Goal: Contribute content: Add original content to the website for others to see

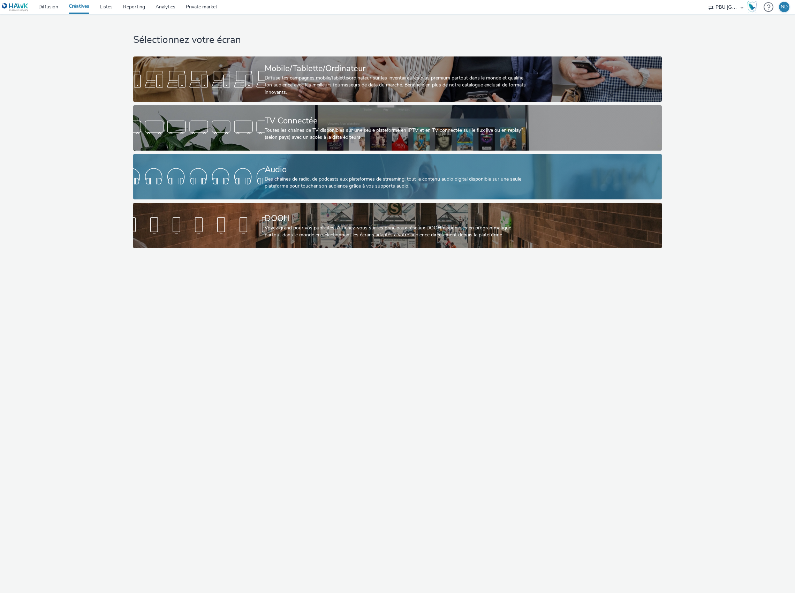
click at [271, 186] on div "Des chaînes de radio, de podcasts aux plateformes de streaming: tout le contenu…" at bounding box center [396, 183] width 263 height 14
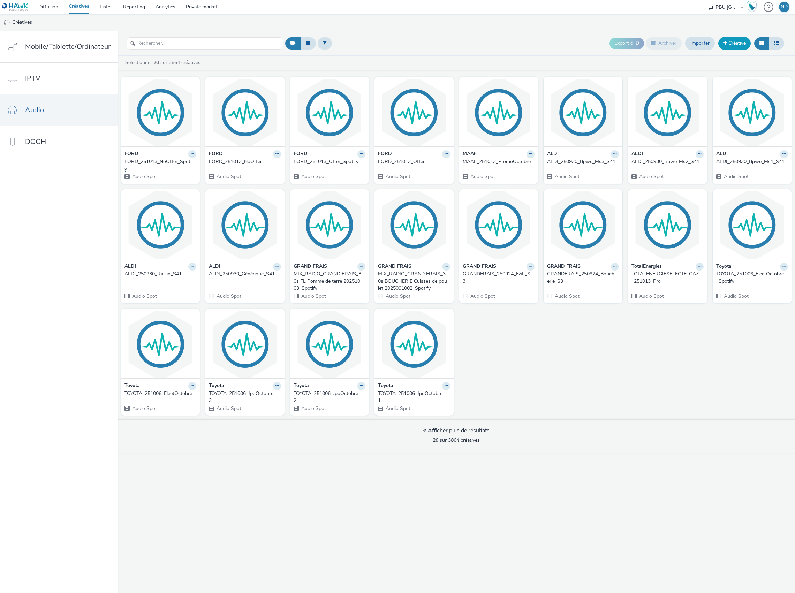
click at [727, 43] on link "Créative" at bounding box center [735, 43] width 32 height 13
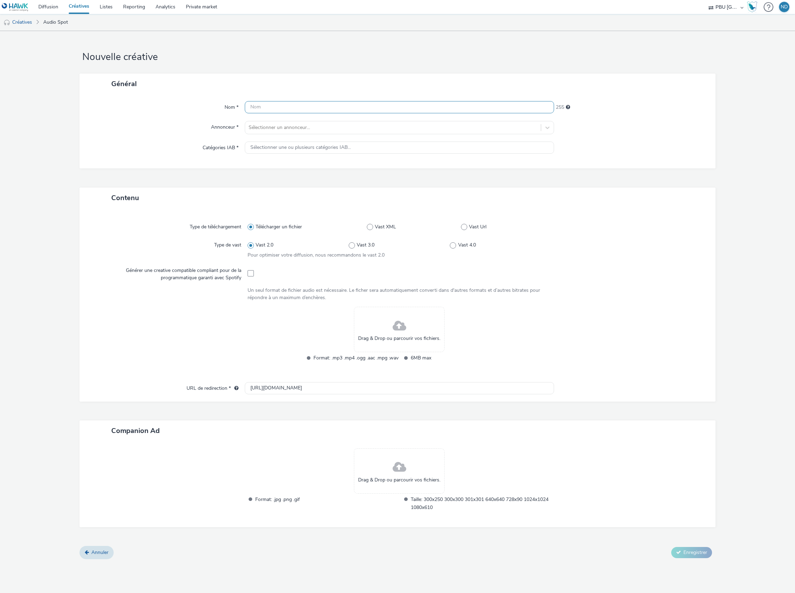
click at [296, 112] on input "text" at bounding box center [399, 107] width 309 height 12
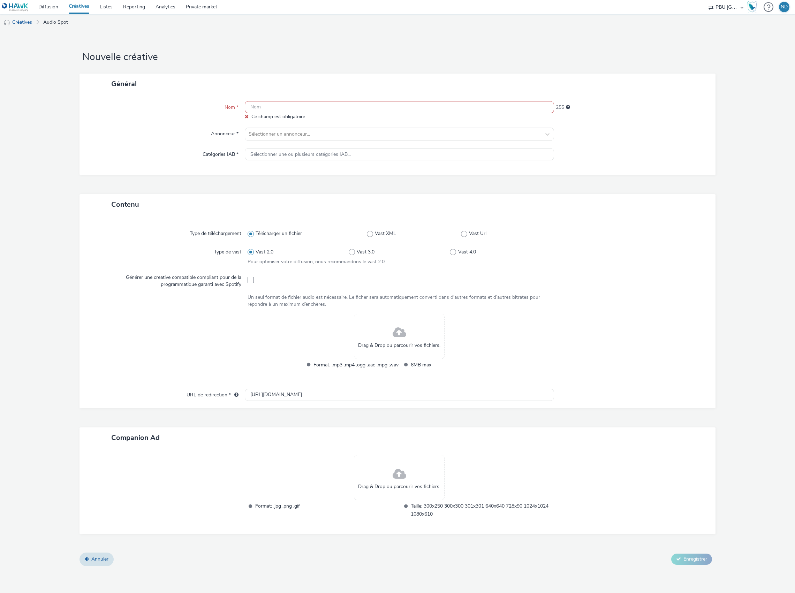
click at [260, 107] on input "text" at bounding box center [399, 107] width 309 height 12
click at [260, 106] on input "text" at bounding box center [399, 107] width 309 height 12
click at [281, 106] on input "text" at bounding box center [399, 107] width 309 height 12
paste input "VISAUDIO_250930_Fleg_S42"
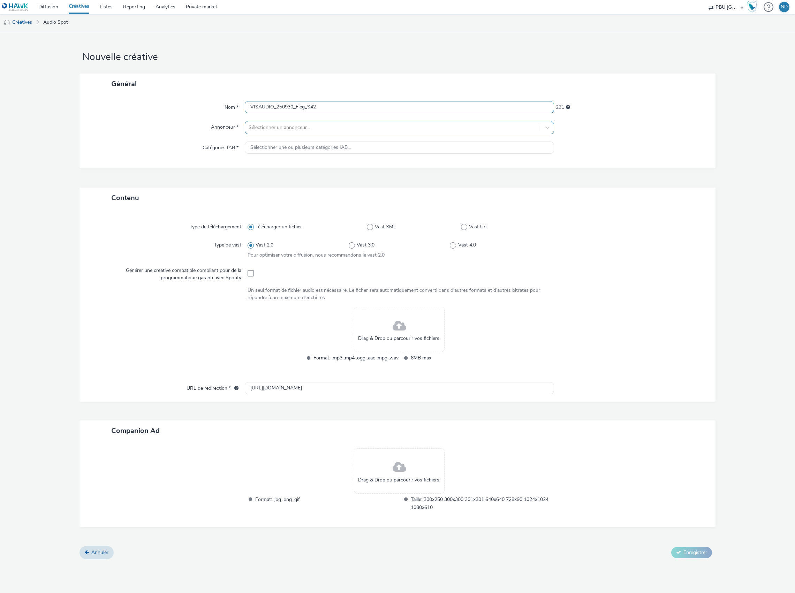
type input "VISAUDIO_250930_Fleg_S42"
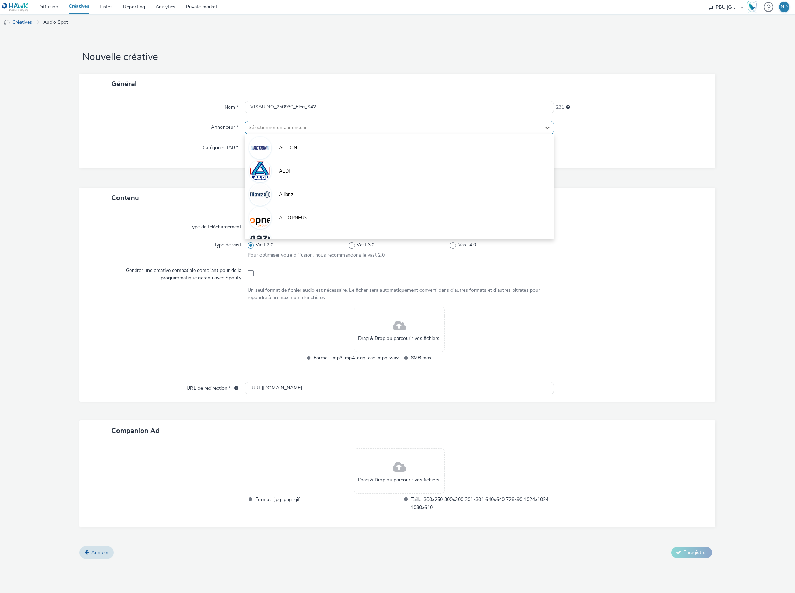
click at [276, 131] on div at bounding box center [393, 127] width 289 height 8
click at [265, 164] on img at bounding box center [260, 171] width 20 height 21
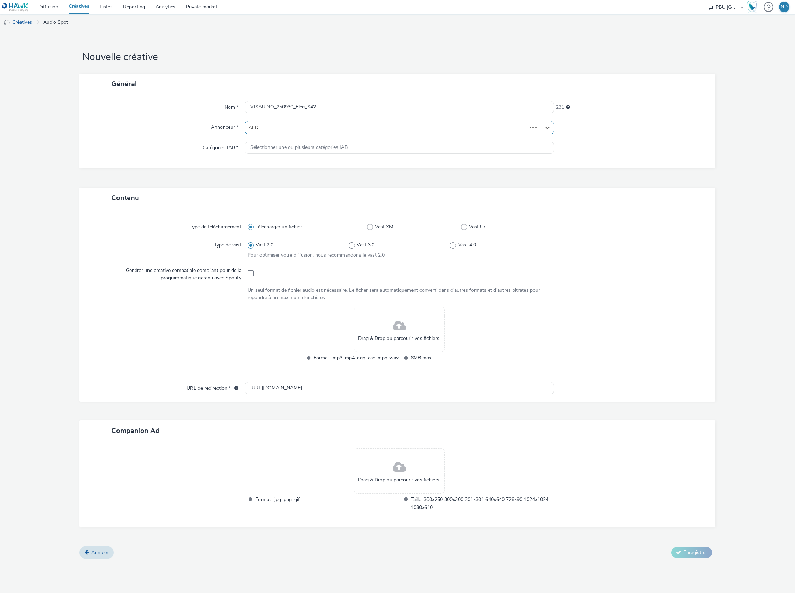
type input "http://aldi.fr"
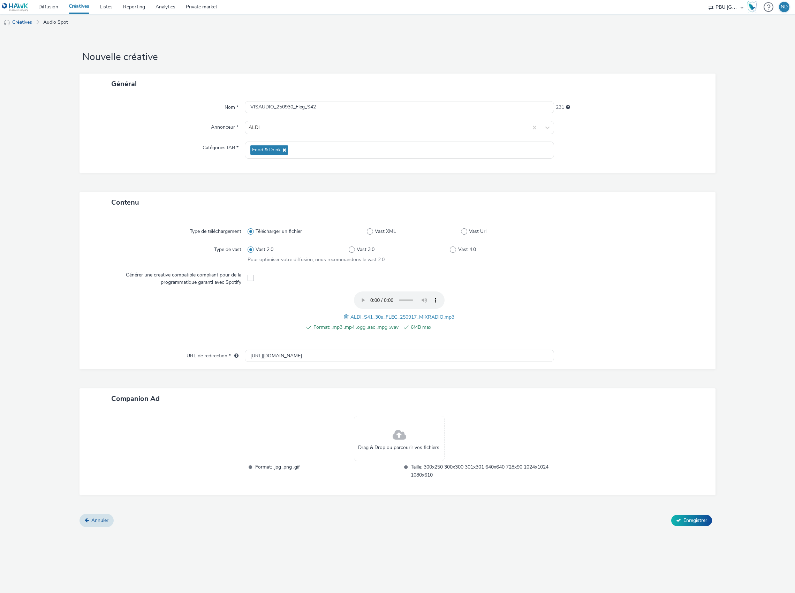
click at [562, 311] on div at bounding box center [627, 315] width 152 height 47
click at [696, 519] on span "Enregistrer" at bounding box center [696, 520] width 24 height 7
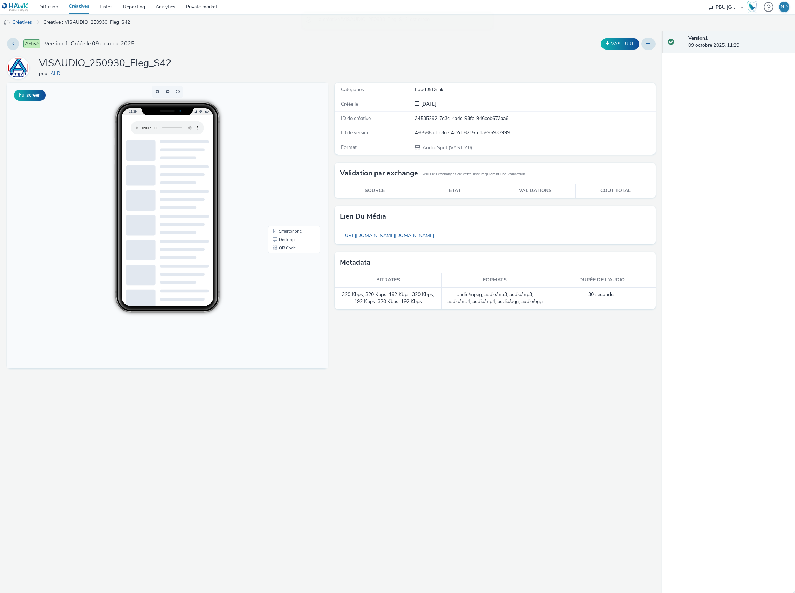
click at [23, 25] on link "Créatives" at bounding box center [18, 22] width 36 height 17
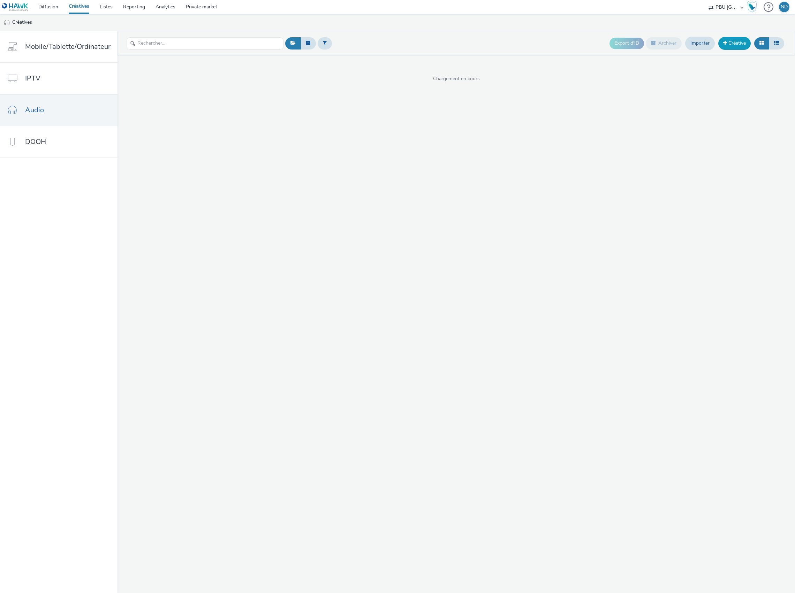
click at [742, 44] on link "Créative" at bounding box center [735, 43] width 32 height 13
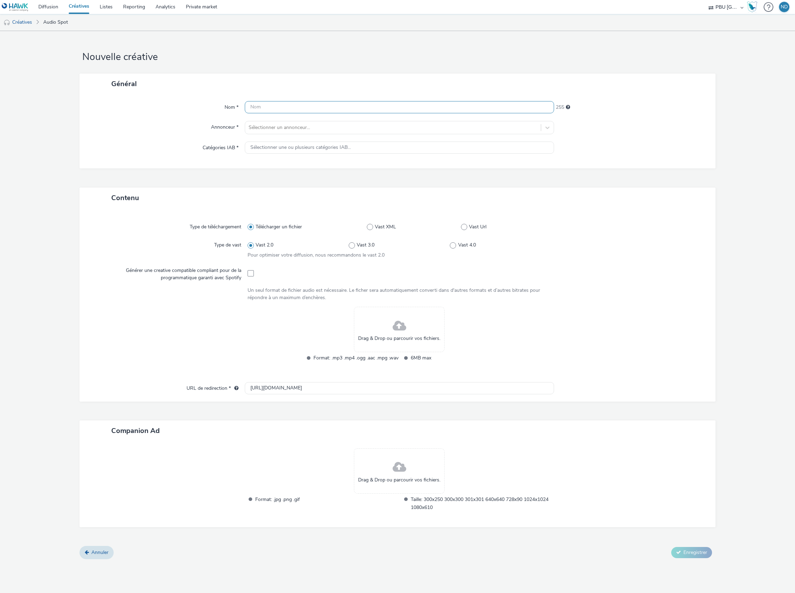
click at [281, 102] on input "text" at bounding box center [399, 107] width 309 height 12
paste input "VISAUDIO_250930_Bpwe_S42"
type input "VISAUDIO_250930_BPWE_S42"
click at [305, 123] on div at bounding box center [393, 127] width 289 height 8
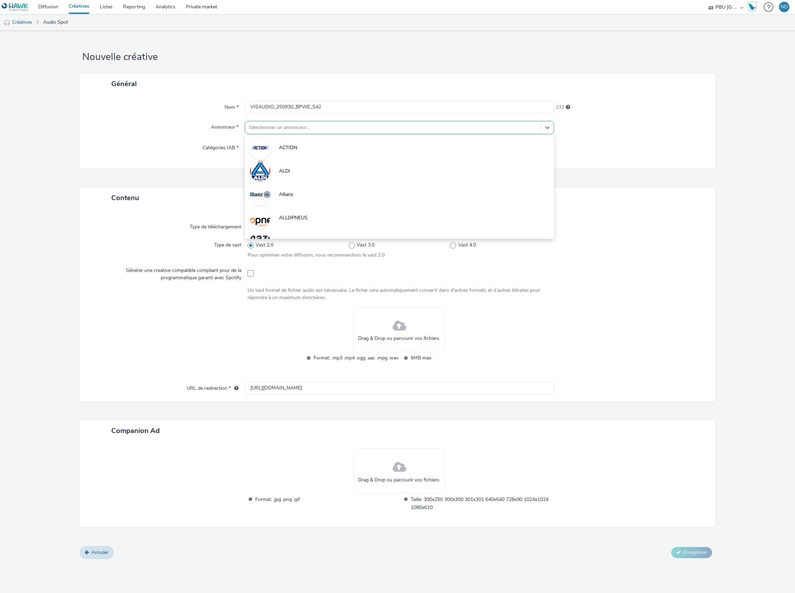
click at [286, 173] on span "ALDI" at bounding box center [284, 171] width 11 height 7
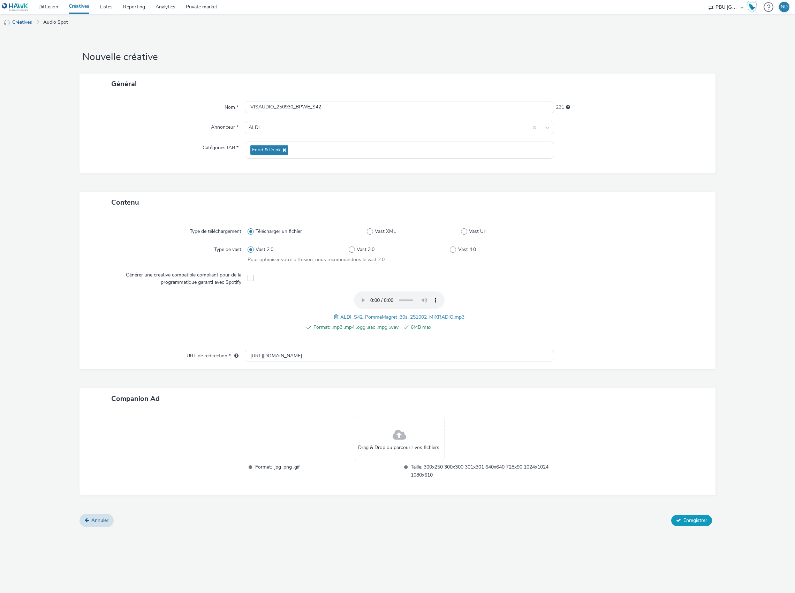
click at [684, 524] on span "Enregistrer" at bounding box center [696, 520] width 24 height 7
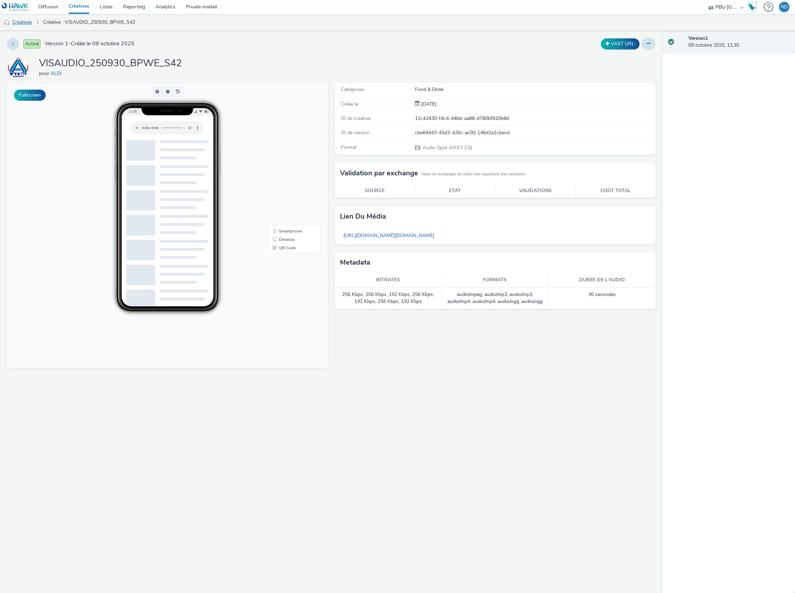
click at [24, 25] on link "Créatives" at bounding box center [18, 22] width 36 height 17
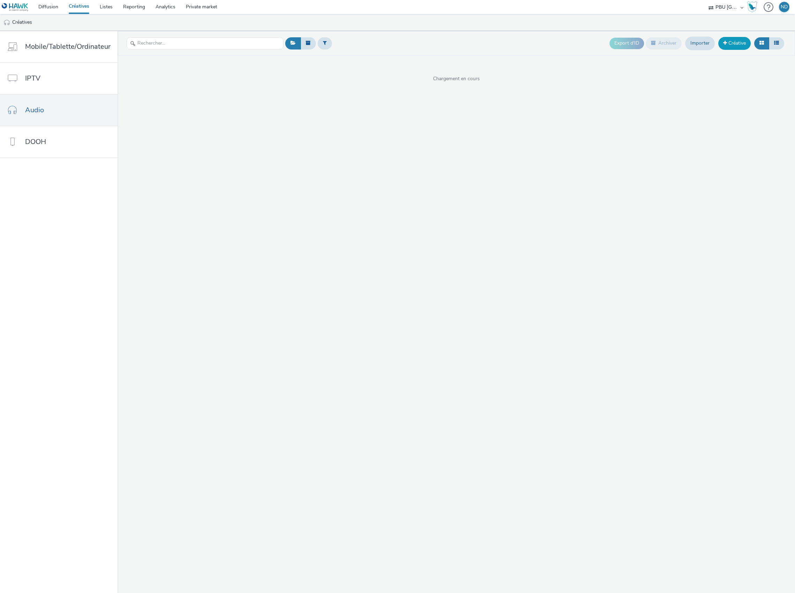
click at [734, 47] on link "Créative" at bounding box center [735, 43] width 32 height 13
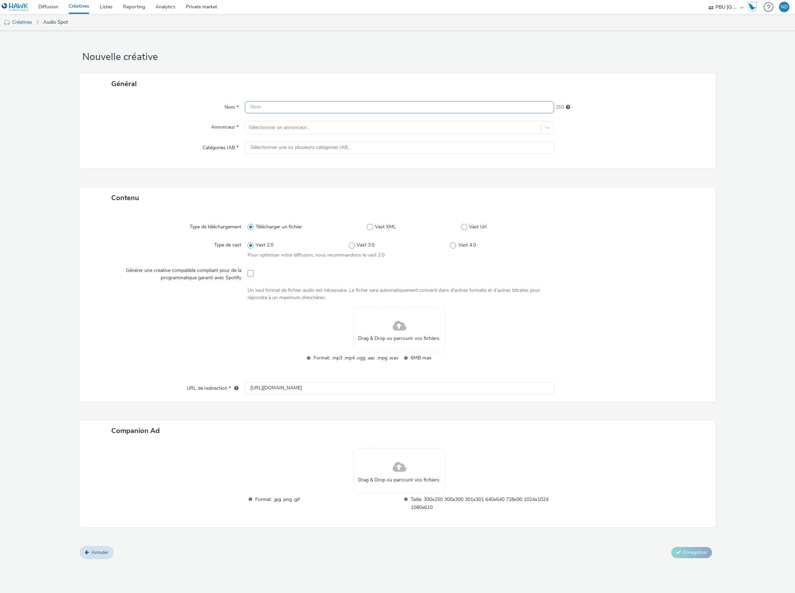
click at [286, 112] on input "text" at bounding box center [399, 107] width 309 height 12
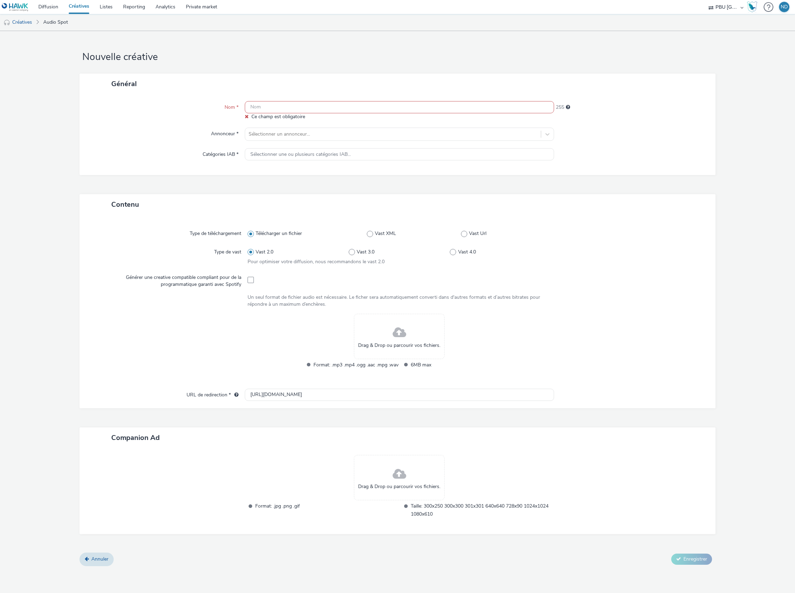
click at [305, 107] on input "text" at bounding box center [399, 107] width 309 height 12
paste input "VISAUDIO_250930_Poire_S42"
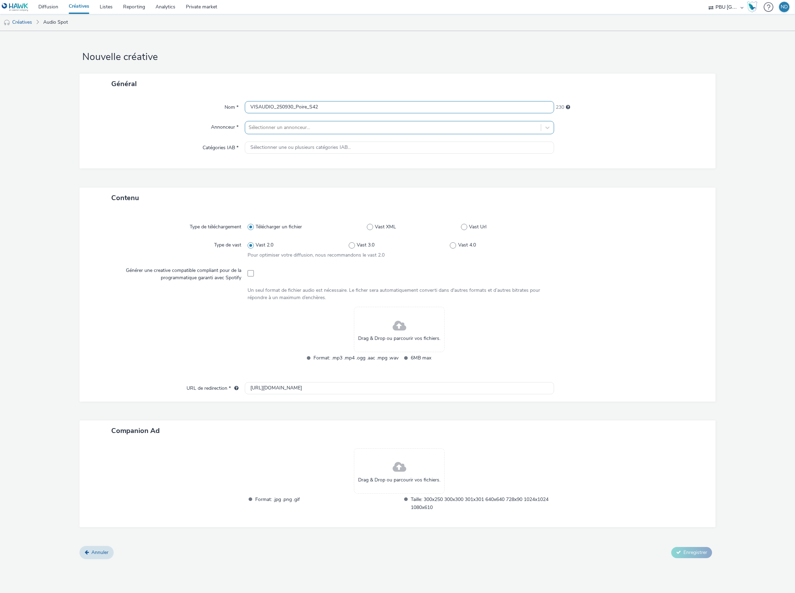
type input "VISAUDIO_250930_Poire_S42"
click at [315, 125] on div at bounding box center [393, 127] width 289 height 8
click at [297, 176] on li "ALDI" at bounding box center [399, 170] width 309 height 23
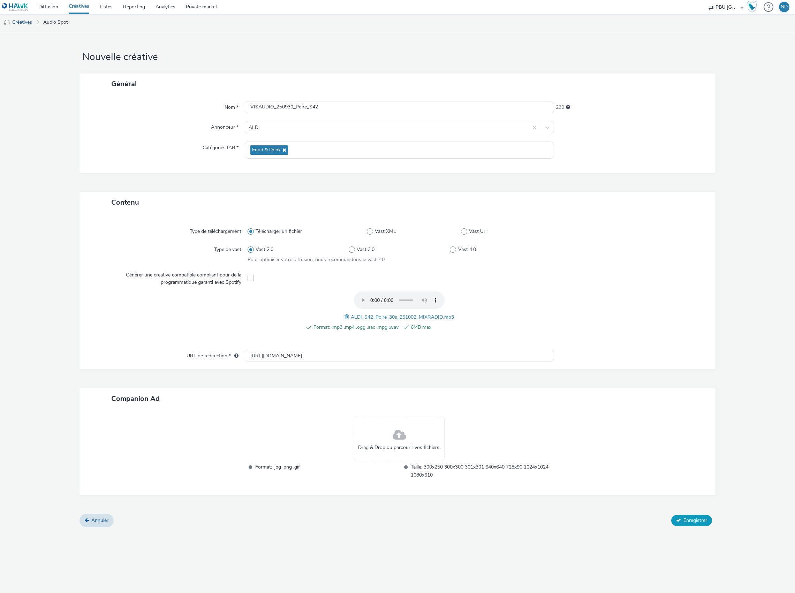
click at [686, 517] on span "Enregistrer" at bounding box center [696, 520] width 24 height 7
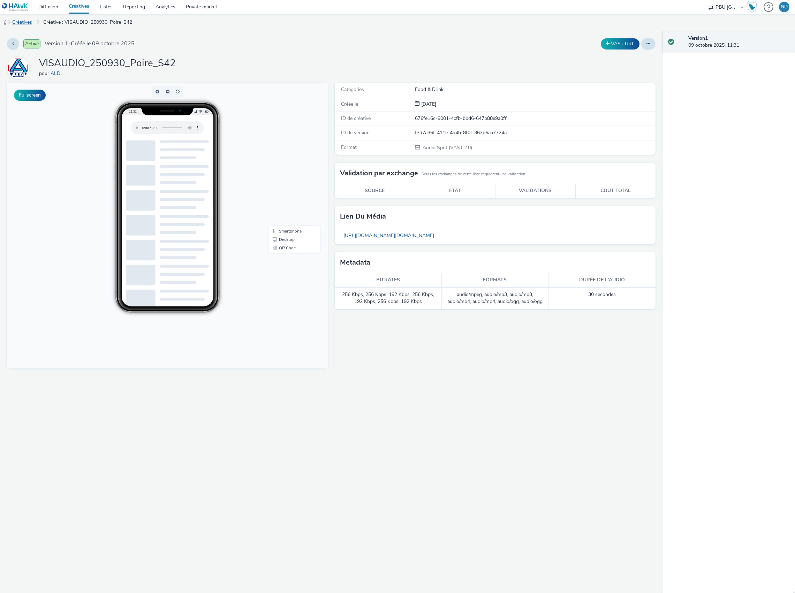
click at [19, 19] on link "Créatives" at bounding box center [18, 22] width 36 height 17
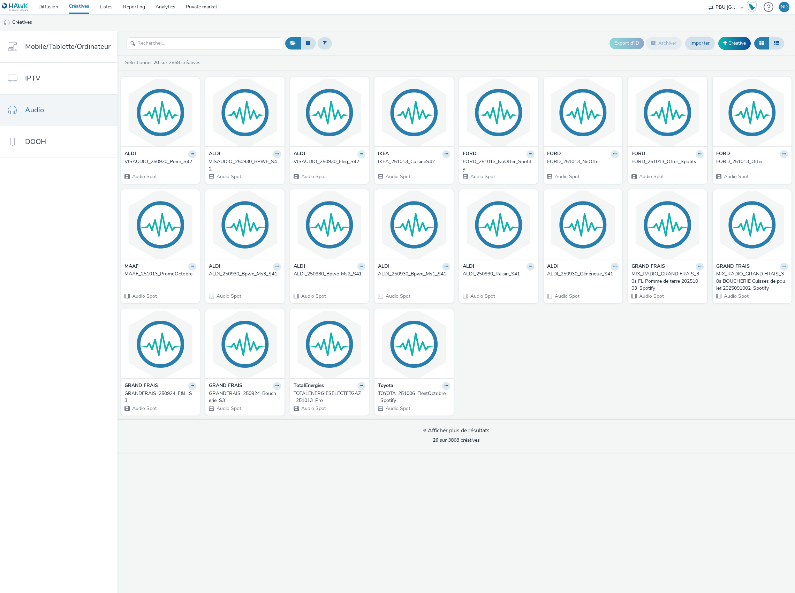
click at [360, 155] on icon at bounding box center [361, 154] width 3 height 4
click at [314, 169] on link "Modifier" at bounding box center [339, 166] width 52 height 14
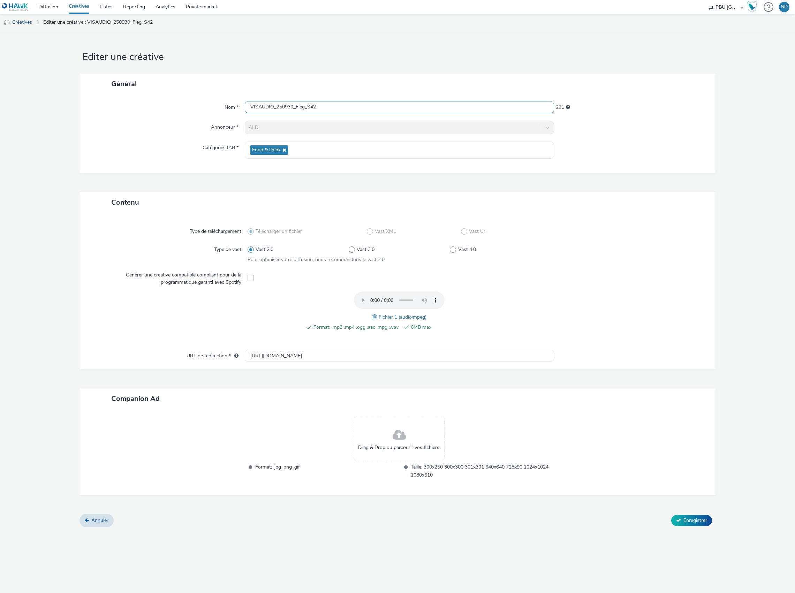
click at [272, 109] on input "VISAUDIO_250930_Fleg_S42" at bounding box center [399, 107] width 309 height 12
type input "ALDI_250930_Fleg_S42"
click at [688, 521] on span "Enregistrer" at bounding box center [696, 520] width 24 height 7
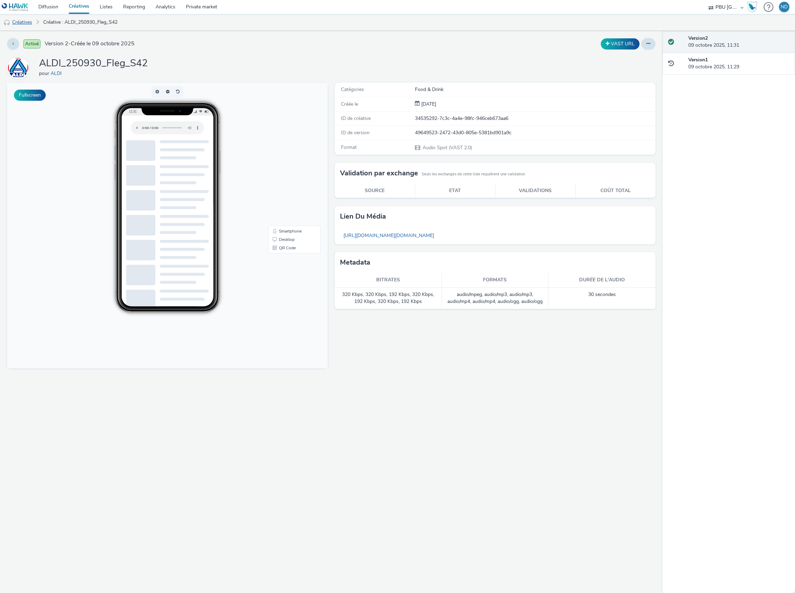
click at [18, 24] on link "Créatives" at bounding box center [18, 22] width 36 height 17
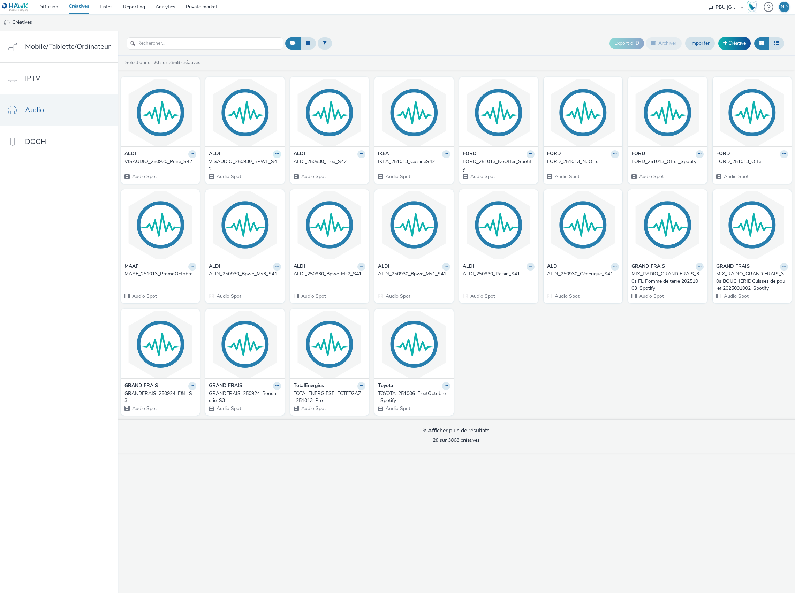
click at [276, 153] on icon at bounding box center [277, 154] width 3 height 4
click at [236, 169] on link "Modifier" at bounding box center [255, 166] width 52 height 14
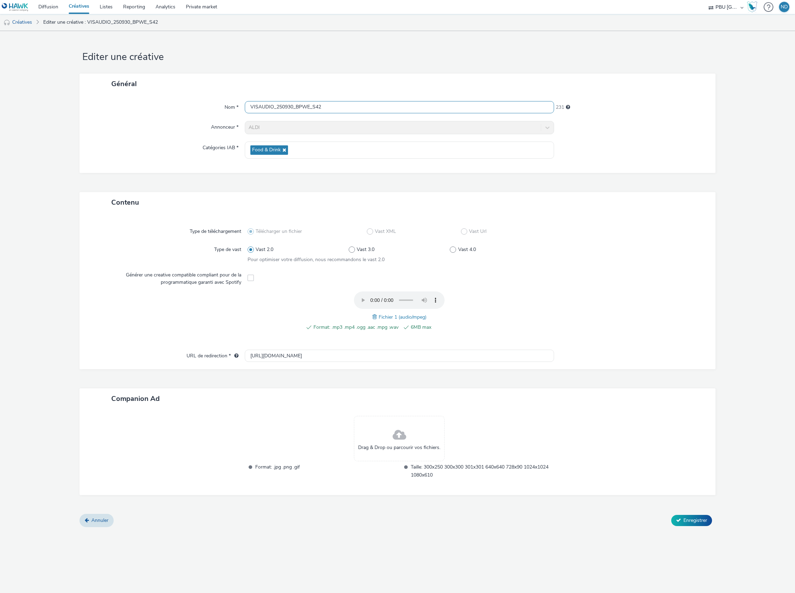
click at [272, 108] on input "VISAUDIO_250930_BPWE_S42" at bounding box center [399, 107] width 309 height 12
type input "ALDI_250930_BPWE_S42"
click at [697, 522] on span "Enregistrer" at bounding box center [696, 520] width 24 height 7
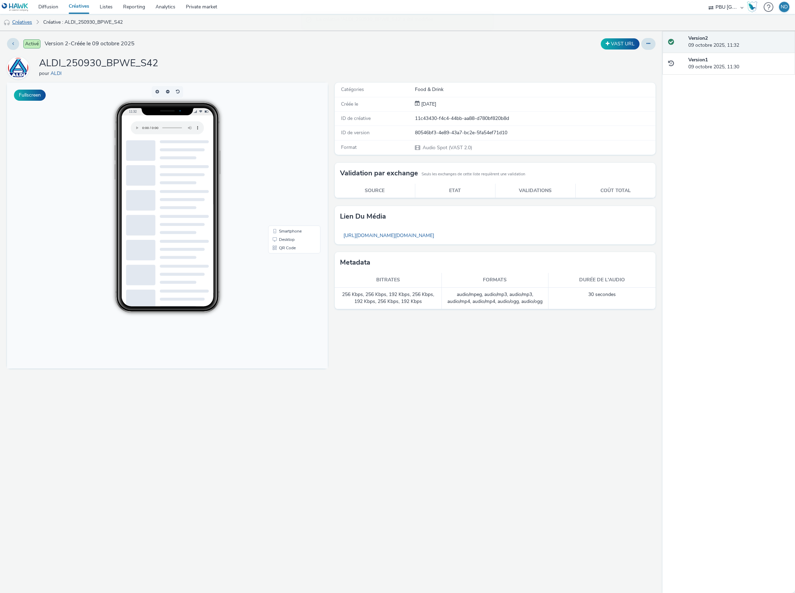
click at [27, 21] on link "Créatives" at bounding box center [18, 22] width 36 height 17
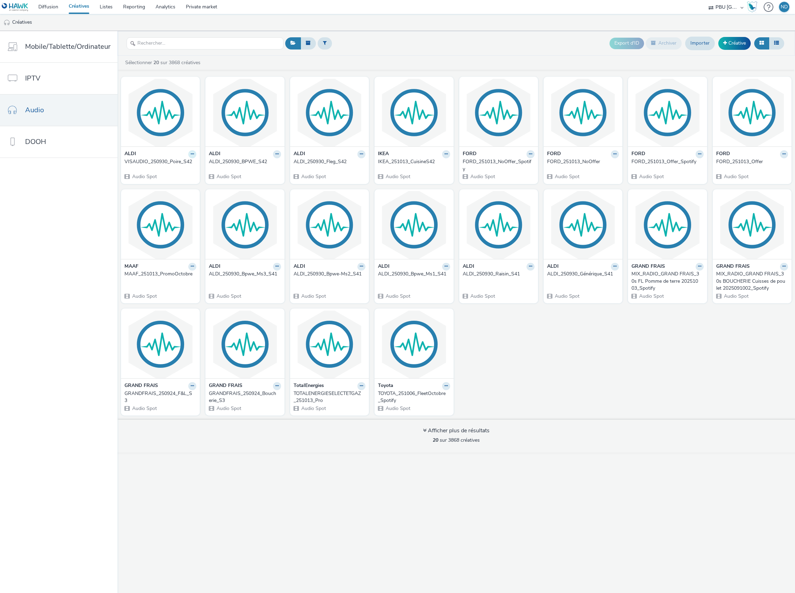
click at [188, 153] on button at bounding box center [192, 154] width 8 height 8
click at [163, 168] on link "Modifier" at bounding box center [170, 166] width 52 height 14
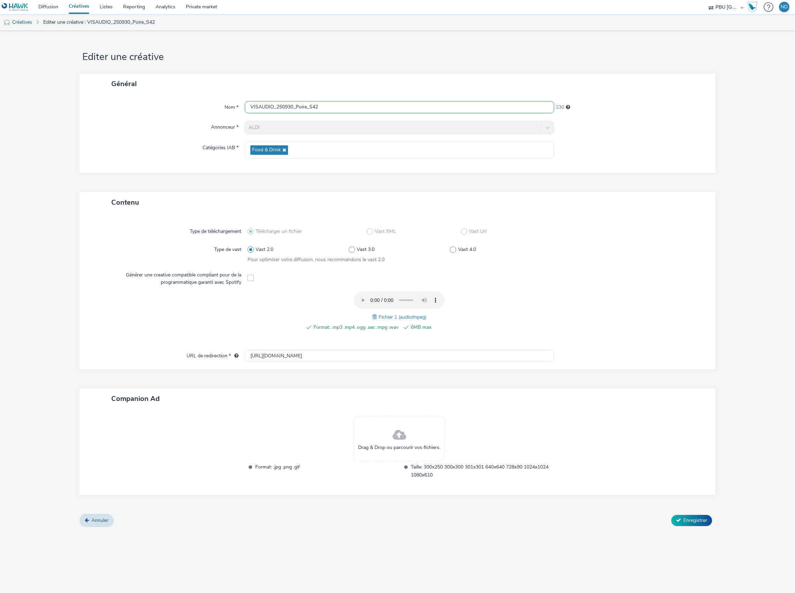
drag, startPoint x: 195, startPoint y: 107, endPoint x: 186, endPoint y: 106, distance: 9.9
click at [186, 106] on div "Nom * VISAUDIO_250930_Poire_S42 230" at bounding box center [398, 107] width 622 height 13
type input "ALDI_250930_Poire_S42"
click at [689, 521] on span "Enregistrer" at bounding box center [696, 520] width 24 height 7
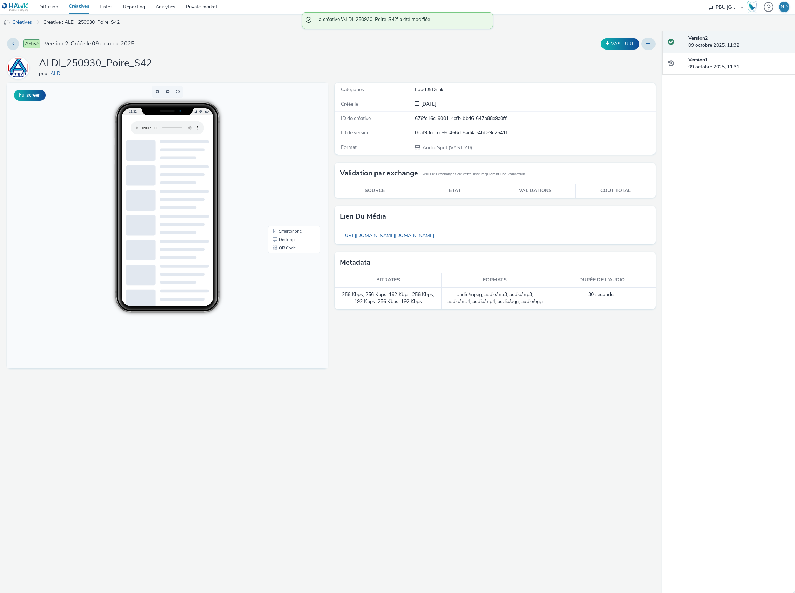
click at [23, 23] on link "Créatives" at bounding box center [18, 22] width 36 height 17
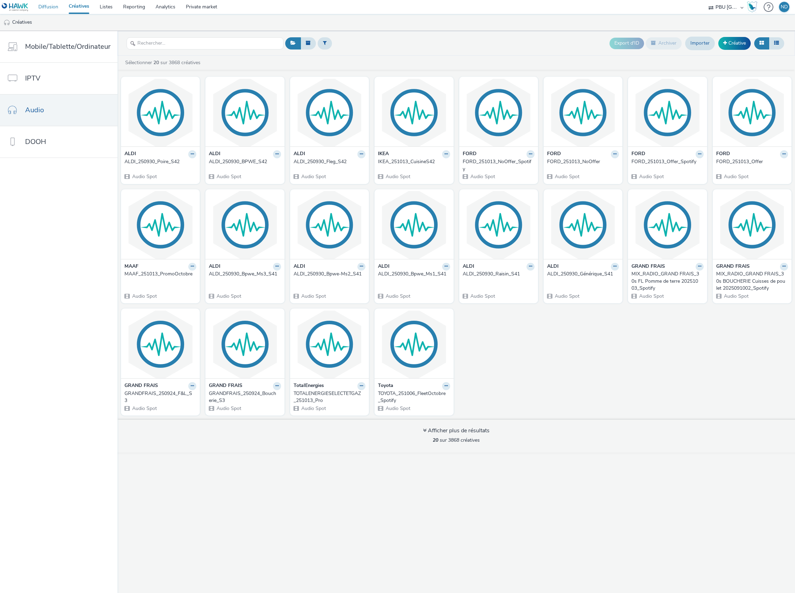
click at [47, 6] on link "Diffusion" at bounding box center [48, 7] width 30 height 14
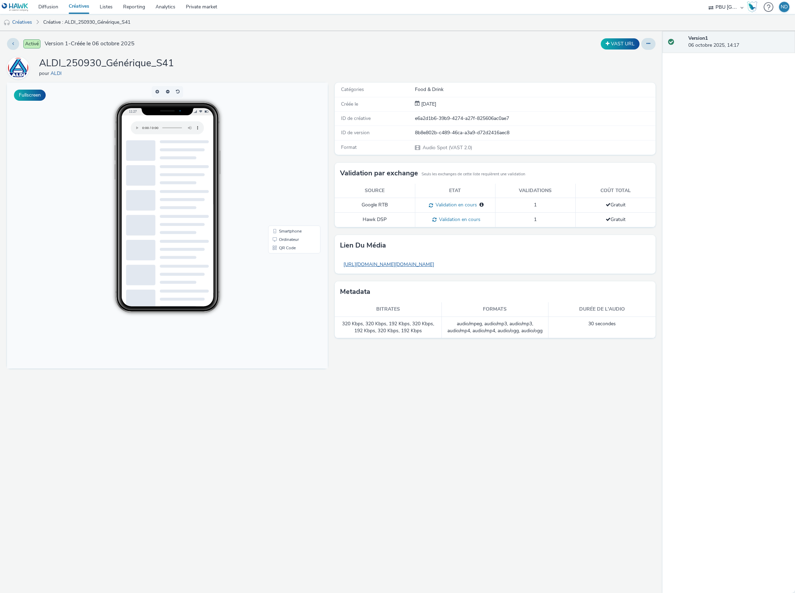
click at [400, 264] on link "[URL][DOMAIN_NAME][DOMAIN_NAME]" at bounding box center [389, 265] width 98 height 14
